Goal: Information Seeking & Learning: Learn about a topic

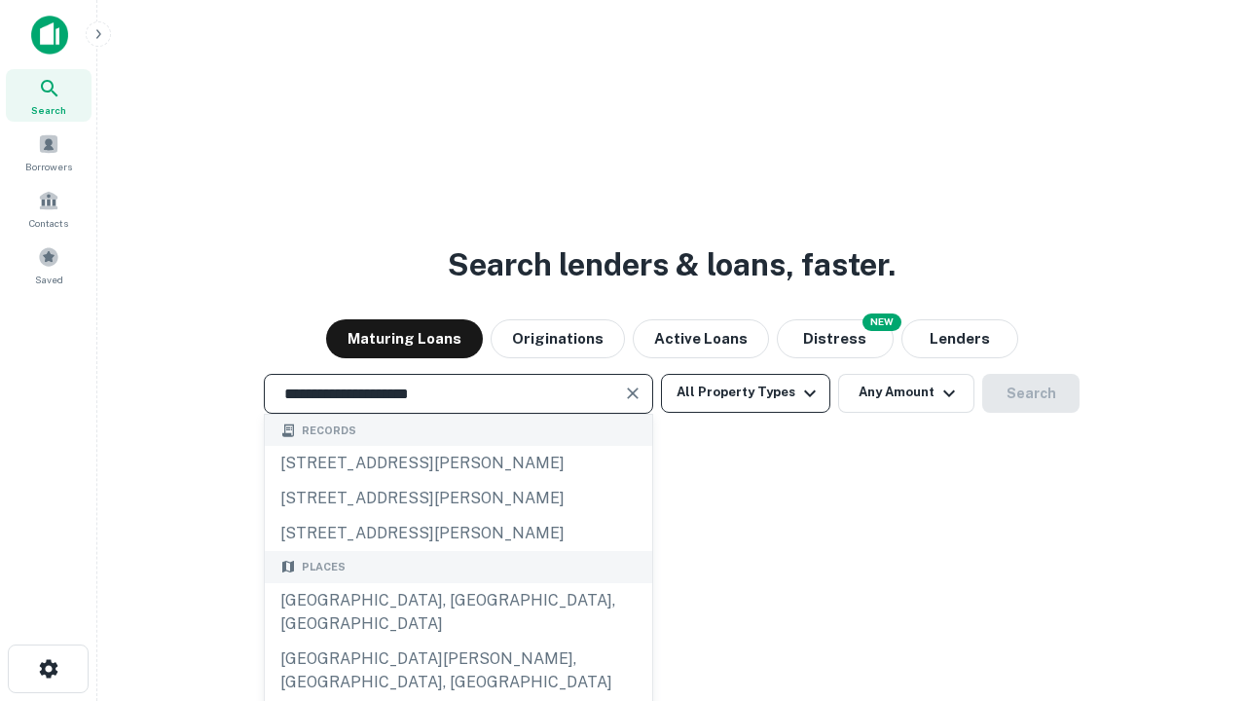
click at [458, 642] on div "[GEOGRAPHIC_DATA], [GEOGRAPHIC_DATA], [GEOGRAPHIC_DATA]" at bounding box center [459, 612] width 388 height 58
type input "**********"
click at [746, 392] on button "All Property Types" at bounding box center [745, 393] width 169 height 39
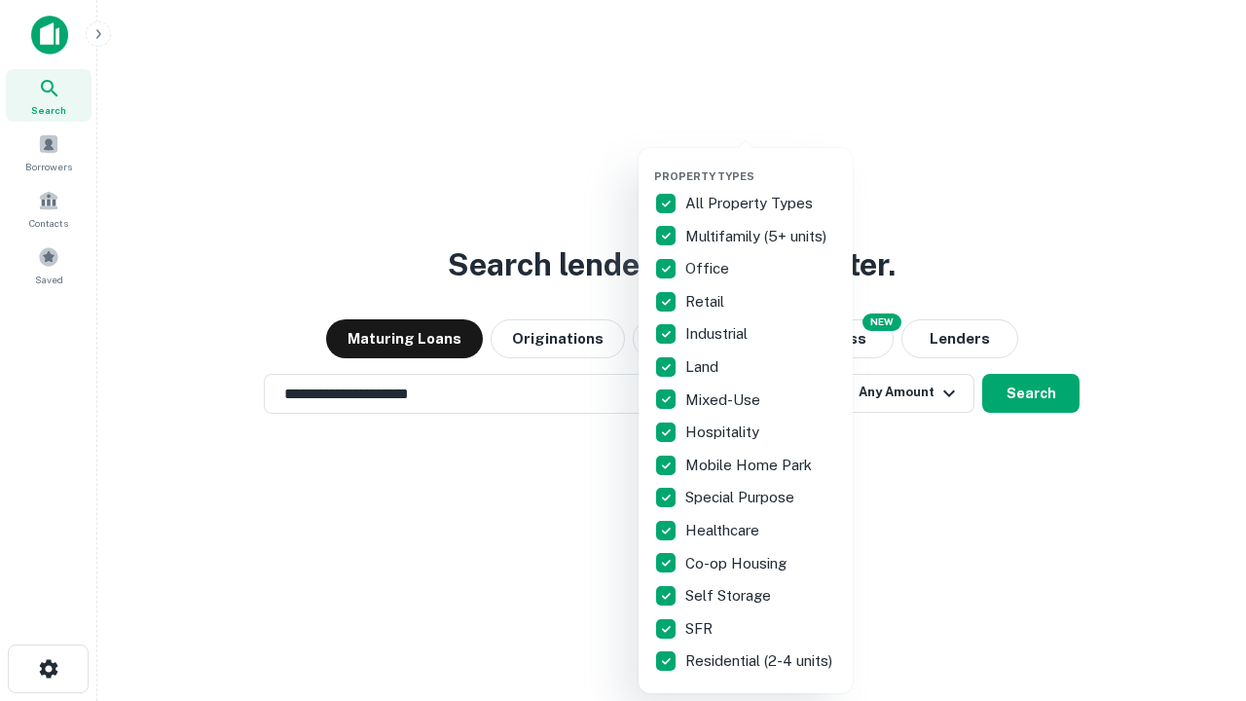
click at [762, 164] on button "button" at bounding box center [761, 164] width 214 height 1
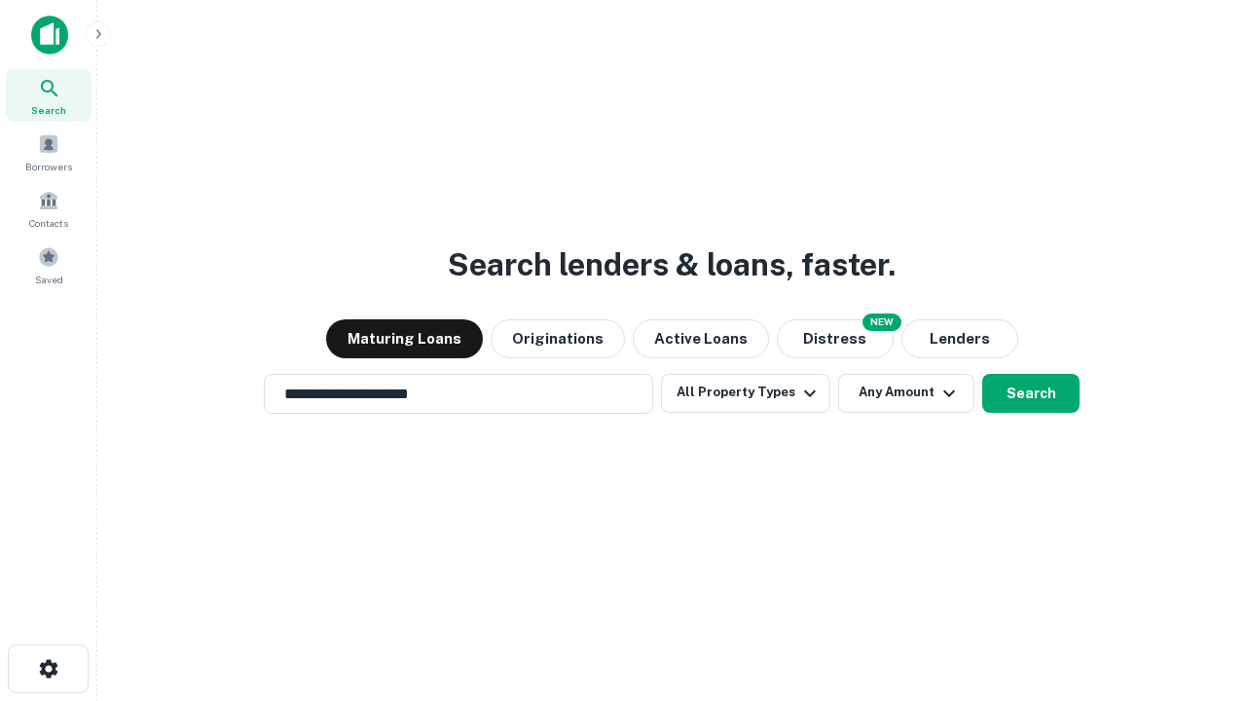
scroll to position [30, 0]
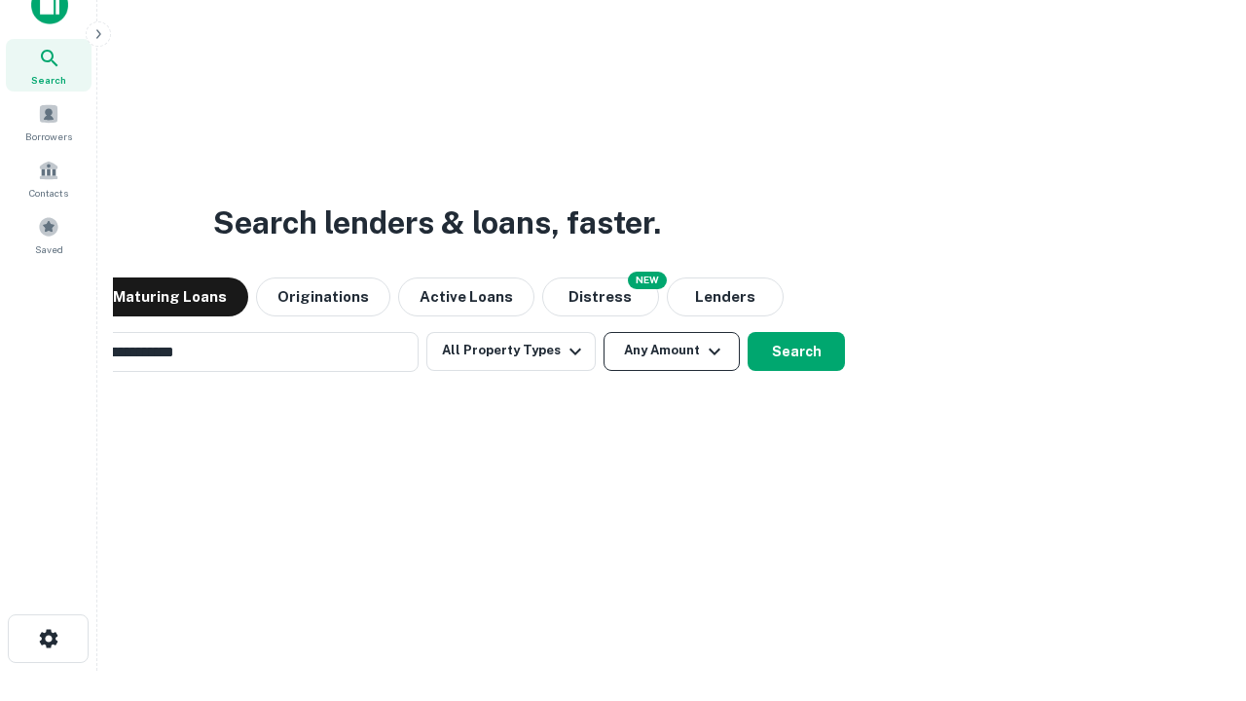
click at [604, 332] on button "Any Amount" at bounding box center [672, 351] width 136 height 39
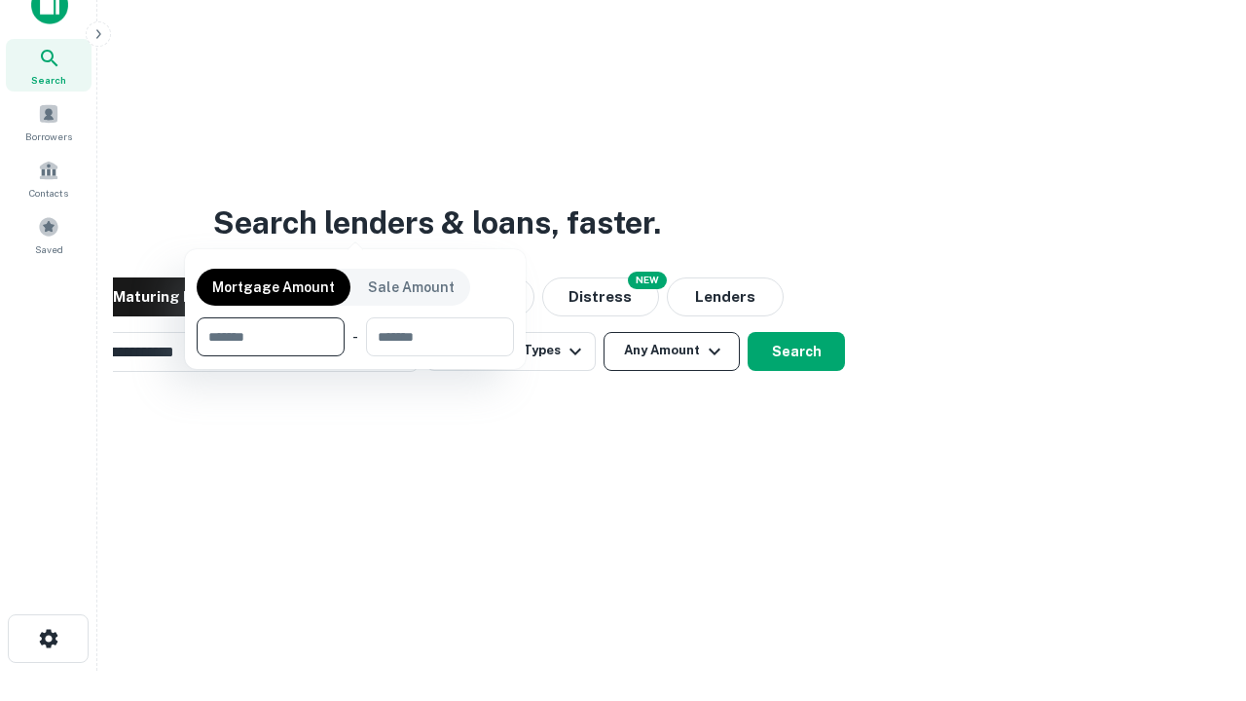
scroll to position [31, 0]
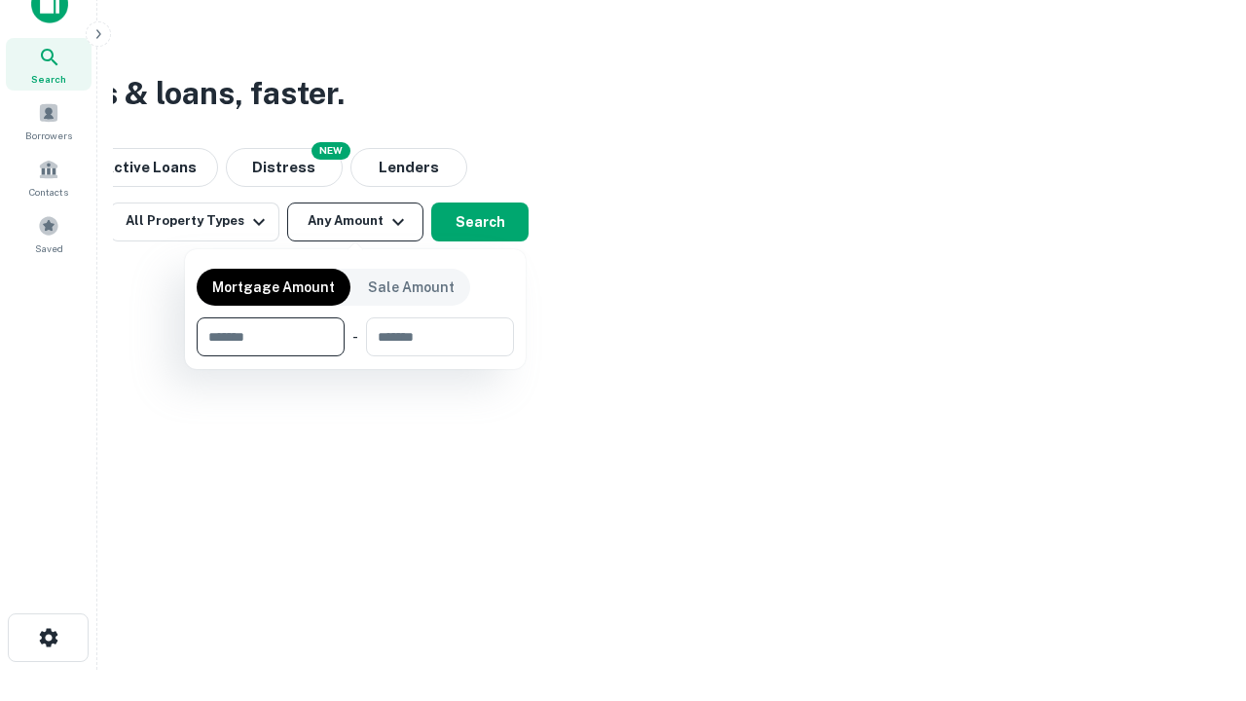
type input "*******"
click at [355, 356] on button "button" at bounding box center [355, 356] width 317 height 1
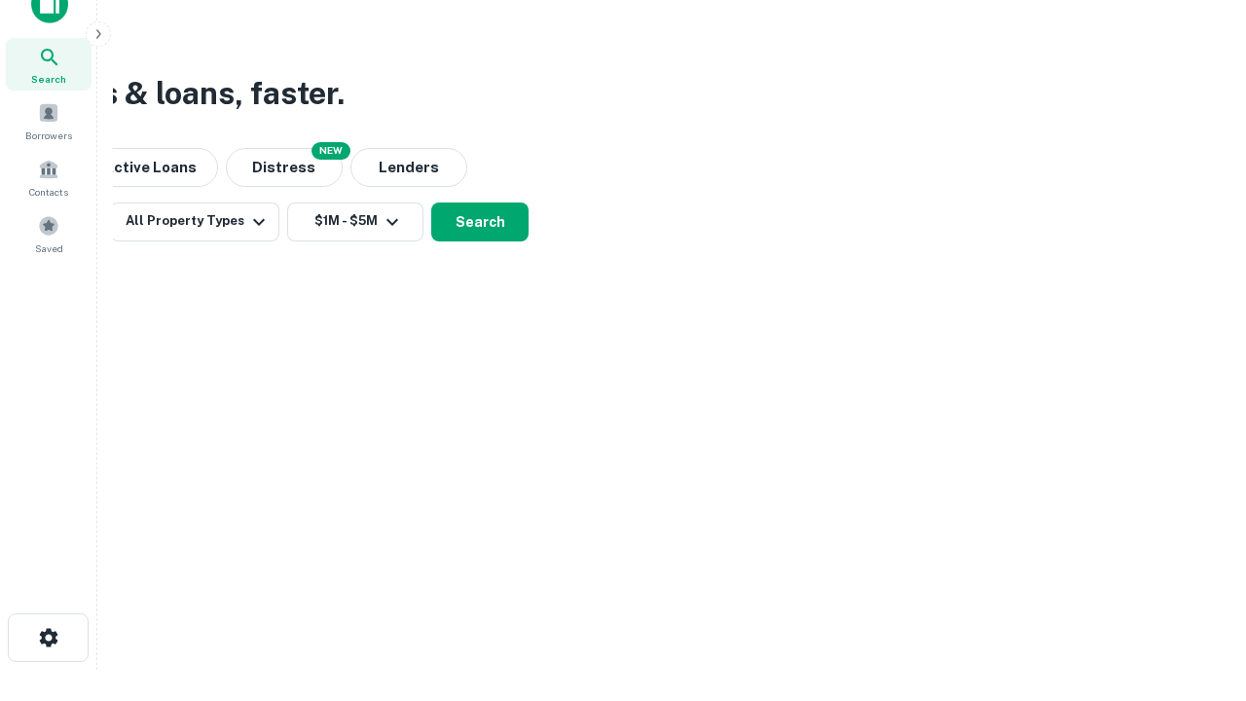
scroll to position [30, 0]
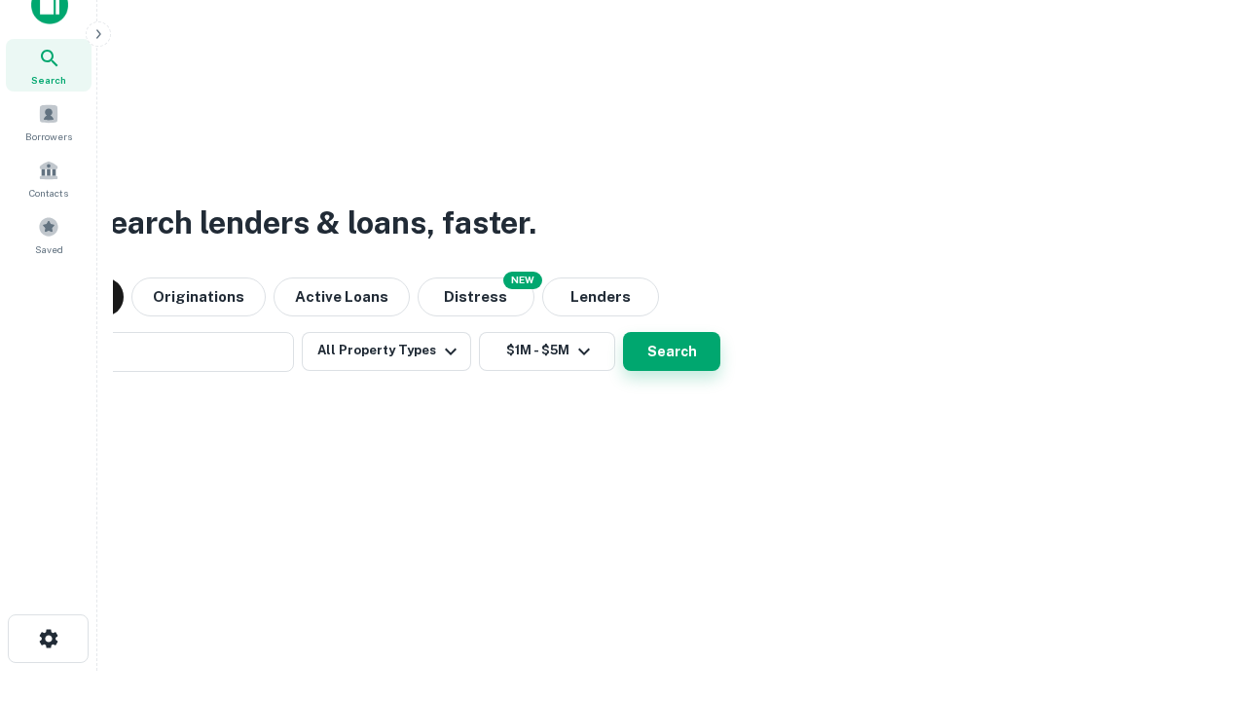
click at [623, 332] on button "Search" at bounding box center [671, 351] width 97 height 39
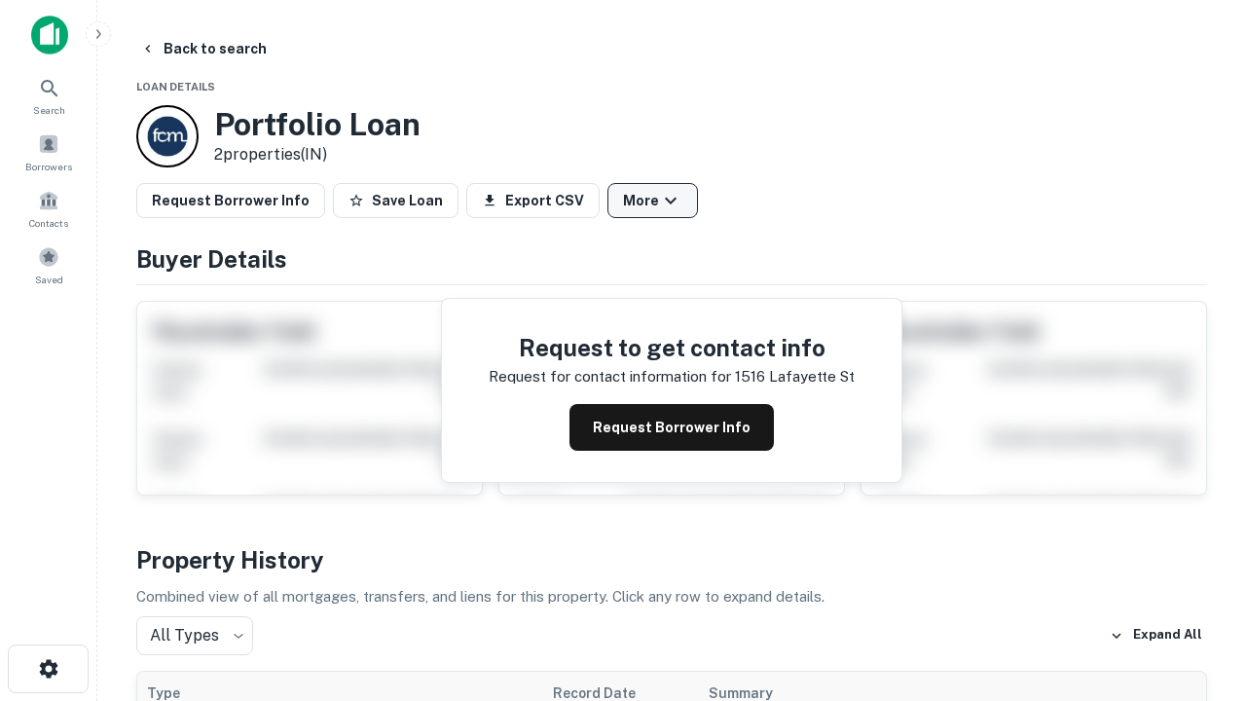
click at [652, 201] on button "More" at bounding box center [653, 200] width 91 height 35
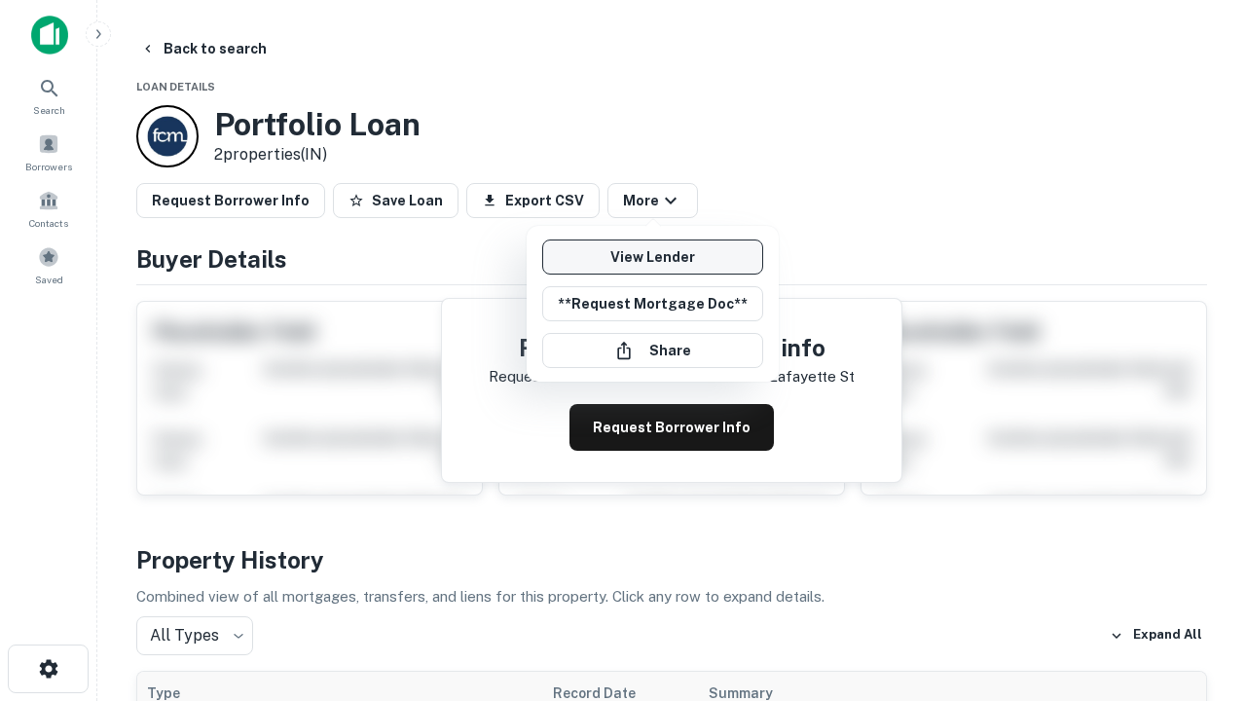
click at [652, 257] on link "View Lender" at bounding box center [652, 257] width 221 height 35
